Goal: Find specific page/section: Find specific page/section

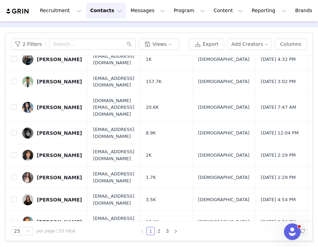
scroll to position [22, 0]
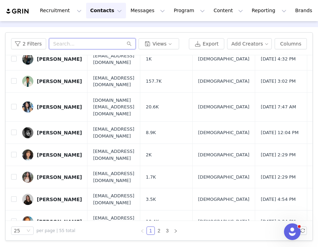
click at [90, 46] on input "text" at bounding box center [92, 43] width 87 height 11
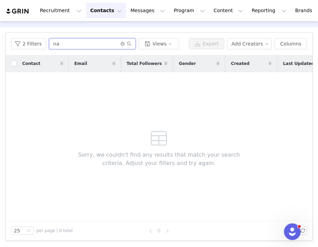
type input "n"
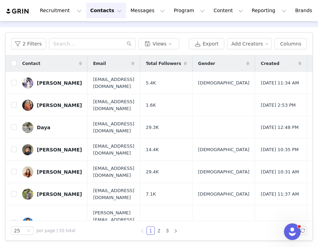
click at [108, 7] on button "Contacts Contacts" at bounding box center [106, 11] width 40 height 16
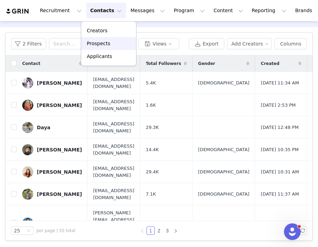
click at [104, 44] on p "Prospects" at bounding box center [98, 43] width 23 height 7
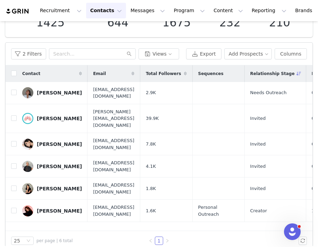
scroll to position [58, 0]
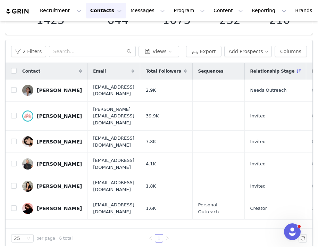
click at [101, 13] on button "Contacts Contacts" at bounding box center [106, 11] width 40 height 16
click at [104, 32] on p "Creators" at bounding box center [97, 30] width 21 height 7
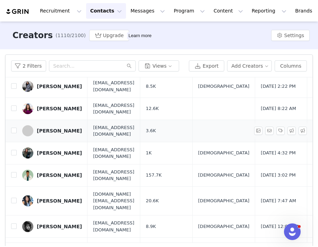
scroll to position [337, 0]
